Goal: Communication & Community: Ask a question

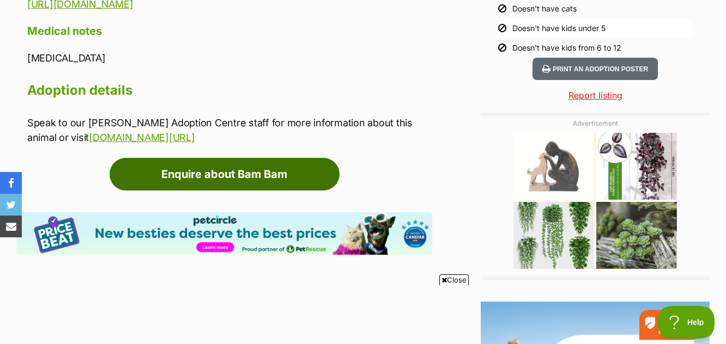
click at [257, 177] on link "Enquire about Bam Bam" at bounding box center [225, 174] width 230 height 33
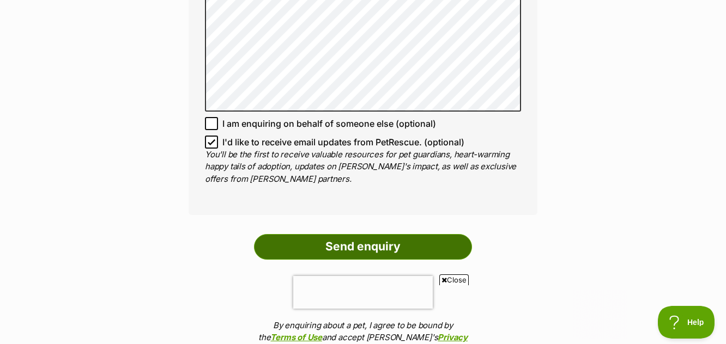
click at [377, 245] on input "Send enquiry" at bounding box center [363, 246] width 218 height 25
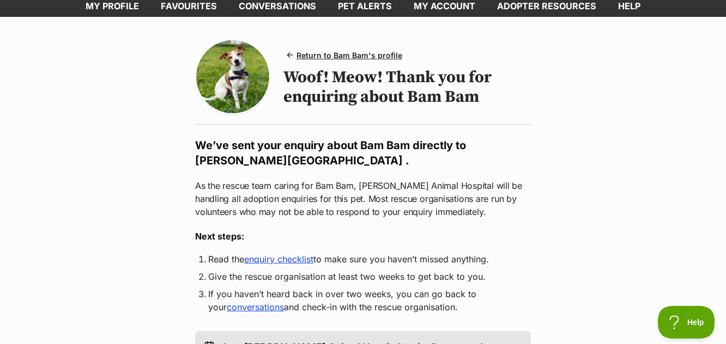
scroll to position [109, 0]
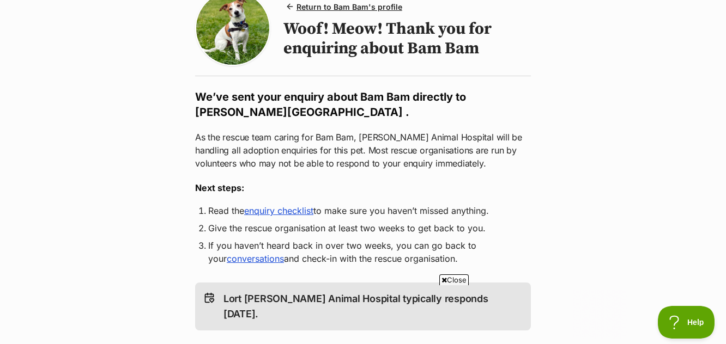
click at [283, 211] on link "enquiry checklist" at bounding box center [278, 210] width 69 height 11
